Goal: Check status: Check status

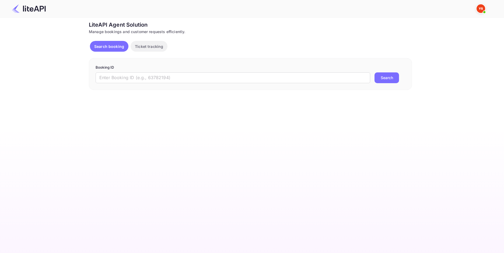
click at [149, 72] on form "Booking ID ​ Search" at bounding box center [251, 74] width 310 height 18
click at [151, 75] on input "text" at bounding box center [233, 77] width 275 height 11
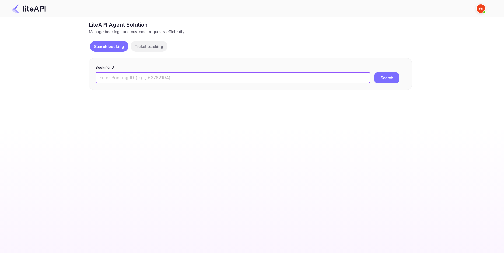
paste input "8951450"
type input "8951450"
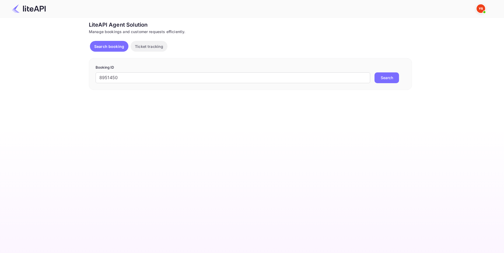
click at [396, 79] on button "Search" at bounding box center [387, 77] width 25 height 11
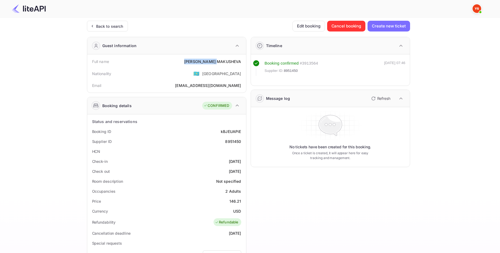
drag, startPoint x: 193, startPoint y: 61, endPoint x: 217, endPoint y: 61, distance: 24.2
click at [217, 61] on div "Full name [PERSON_NAME]" at bounding box center [166, 62] width 155 height 10
drag, startPoint x: 197, startPoint y: 63, endPoint x: 201, endPoint y: 61, distance: 4.3
click at [200, 61] on div "[PERSON_NAME]" at bounding box center [212, 62] width 57 height 6
click at [201, 61] on div "[PERSON_NAME]" at bounding box center [212, 62] width 57 height 6
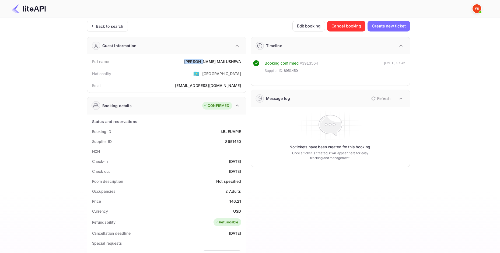
drag, startPoint x: 202, startPoint y: 61, endPoint x: 209, endPoint y: 62, distance: 7.6
click at [209, 62] on div "[PERSON_NAME]" at bounding box center [212, 62] width 57 height 6
click at [210, 62] on div "[PERSON_NAME]" at bounding box center [212, 62] width 57 height 6
click at [229, 62] on div "[PERSON_NAME]" at bounding box center [212, 62] width 57 height 6
drag, startPoint x: 229, startPoint y: 62, endPoint x: 226, endPoint y: 62, distance: 3.5
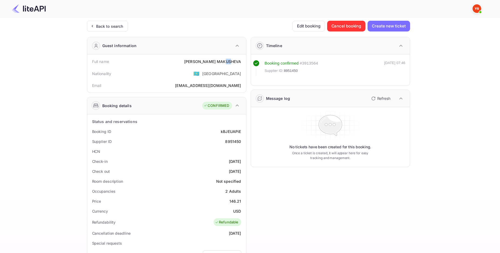
click at [226, 62] on div "[PERSON_NAME]" at bounding box center [212, 62] width 57 height 6
drag, startPoint x: 221, startPoint y: 60, endPoint x: 224, endPoint y: 60, distance: 3.0
click at [222, 60] on div "[PERSON_NAME]" at bounding box center [212, 62] width 57 height 6
click at [227, 60] on div "[PERSON_NAME]" at bounding box center [212, 62] width 57 height 6
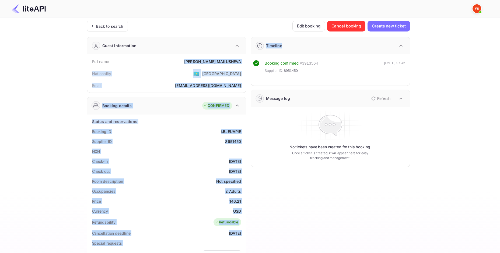
drag, startPoint x: 193, startPoint y: 62, endPoint x: 247, endPoint y: 60, distance: 54.4
click at [247, 60] on div "Guest information Full name [PERSON_NAME] Nationality 🇰🇿 [DEMOGRAPHIC_DATA] Ema…" at bounding box center [246, 209] width 327 height 353
copy div "[PERSON_NAME] Nationality 🇰🇿 [DEMOGRAPHIC_DATA] Email [EMAIL_ADDRESS][DOMAIN_NA…"
click at [230, 62] on div "[PERSON_NAME]" at bounding box center [212, 62] width 57 height 6
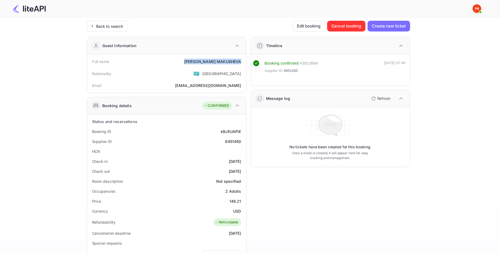
drag, startPoint x: 193, startPoint y: 62, endPoint x: 242, endPoint y: 61, distance: 49.3
click at [242, 61] on div "Full name [PERSON_NAME]" at bounding box center [166, 62] width 155 height 10
copy div "[PERSON_NAME]"
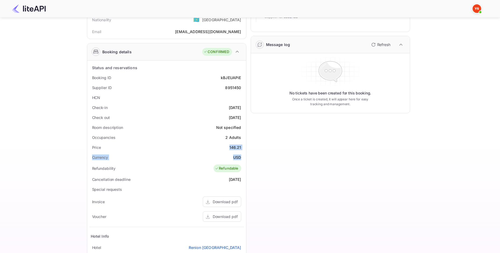
drag, startPoint x: 229, startPoint y: 147, endPoint x: 241, endPoint y: 156, distance: 15.3
click at [241, 156] on div "Status and reservations Booking ID kBJEUAPiE Supplier ID 8951450 HCN Check-in […" at bounding box center [166, 194] width 155 height 263
copy div "146.21 Currency USD"
